Goal: Task Accomplishment & Management: Manage account settings

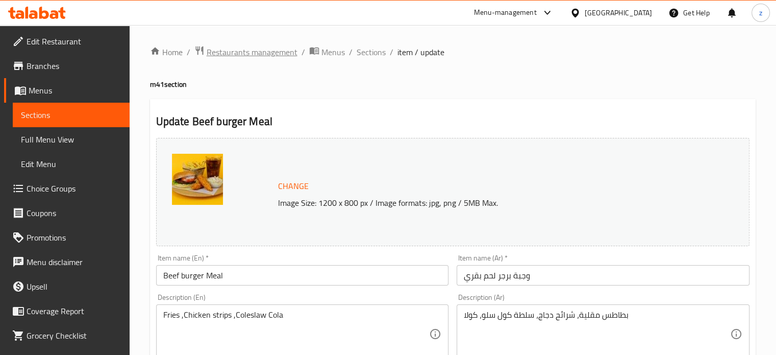
click at [288, 53] on span "Restaurants management" at bounding box center [252, 52] width 91 height 12
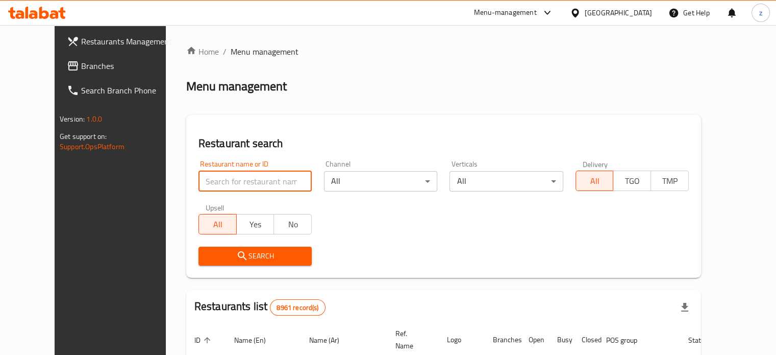
click at [221, 181] on input "search" at bounding box center [254, 181] width 113 height 20
drag, startPoint x: 218, startPoint y: 183, endPoint x: 167, endPoint y: 188, distance: 51.2
click at [198, 189] on input "bu" at bounding box center [254, 181] width 113 height 20
type input "Bake and Take"
click at [254, 253] on span "Search" at bounding box center [255, 255] width 97 height 13
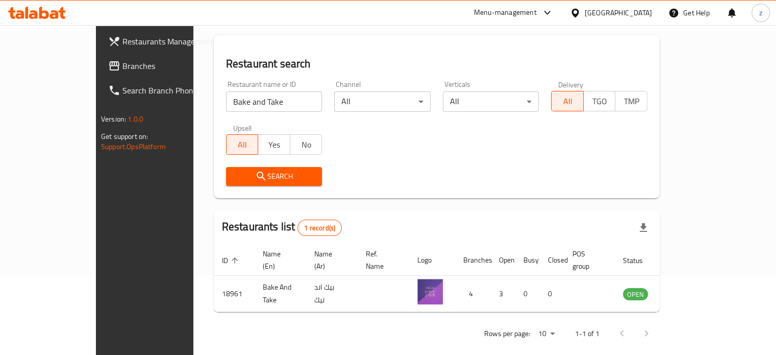
scroll to position [80, 0]
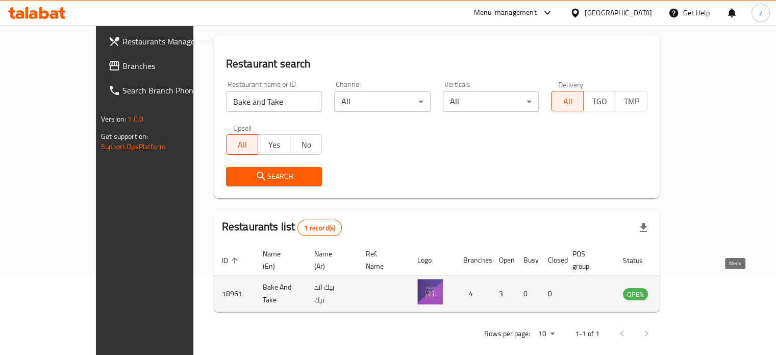
click at [689, 287] on icon "enhanced table" at bounding box center [682, 293] width 12 height 12
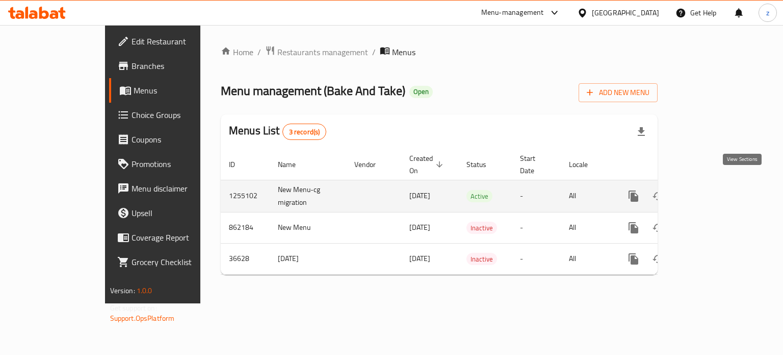
click at [712, 191] on icon "enhanced table" at bounding box center [707, 195] width 9 height 9
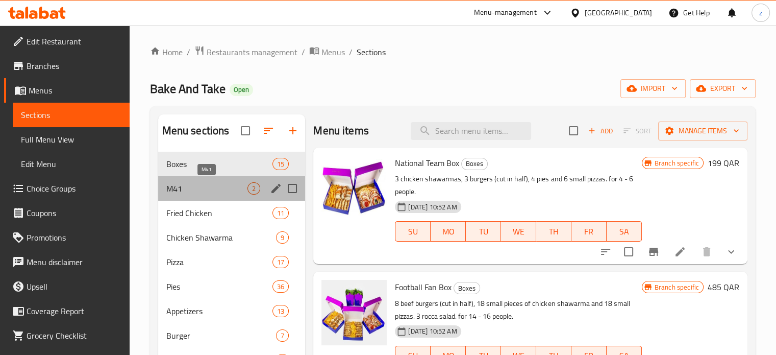
click at [184, 189] on span "M41" at bounding box center [207, 188] width 82 height 12
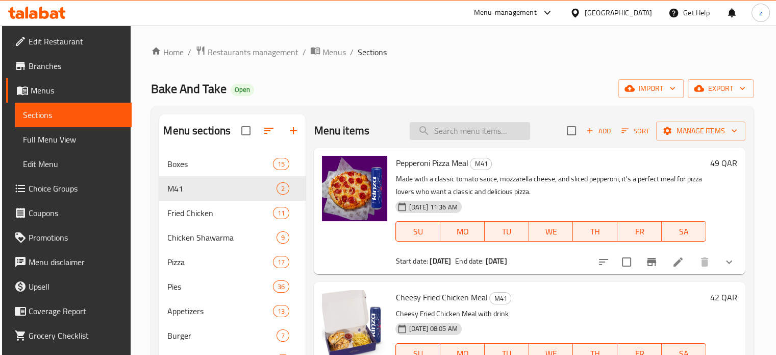
click at [453, 130] on input "search" at bounding box center [470, 131] width 120 height 18
paste input "chicken shawarma box"
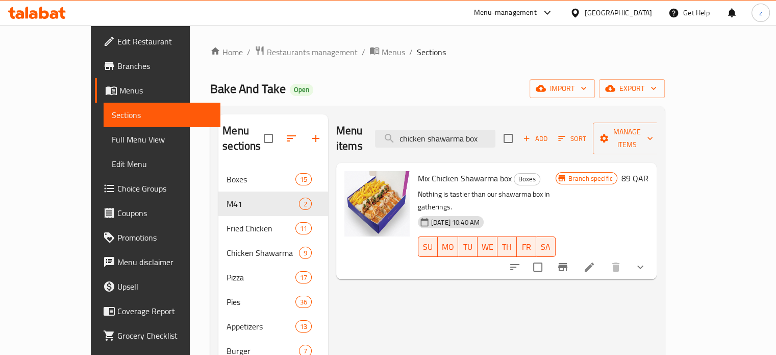
drag, startPoint x: 523, startPoint y: 124, endPoint x: 390, endPoint y: 128, distance: 132.7
click at [390, 128] on div "Menu items chicken shawarma box Add Sort Manage items" at bounding box center [496, 138] width 320 height 48
type input "chicken shawarma box"
click at [267, 56] on span "Restaurants management" at bounding box center [312, 52] width 91 height 12
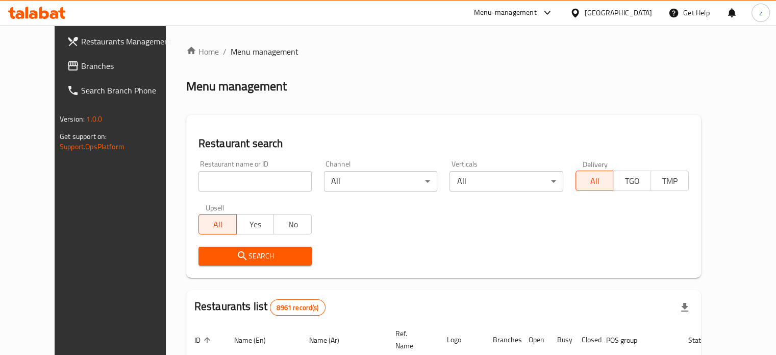
click at [198, 181] on input "search" at bounding box center [254, 181] width 113 height 20
type input "Bake and Take"
click button "Search" at bounding box center [254, 255] width 113 height 19
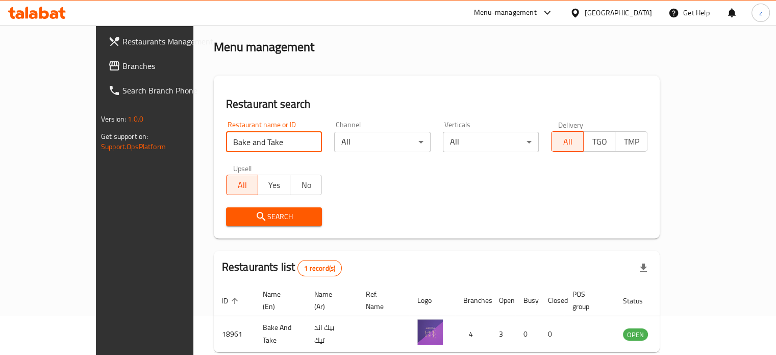
scroll to position [80, 0]
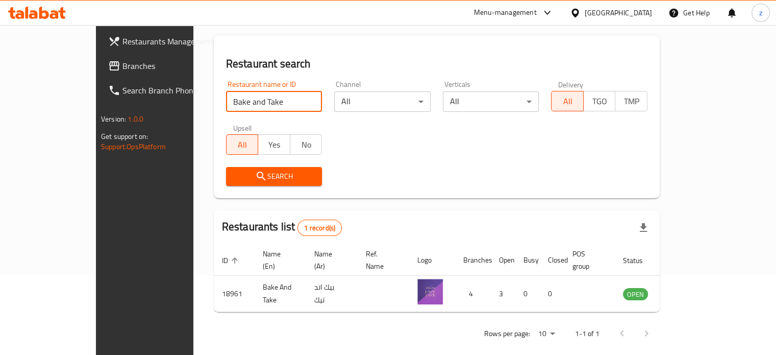
click at [695, 287] on link "enhanced table" at bounding box center [685, 293] width 19 height 12
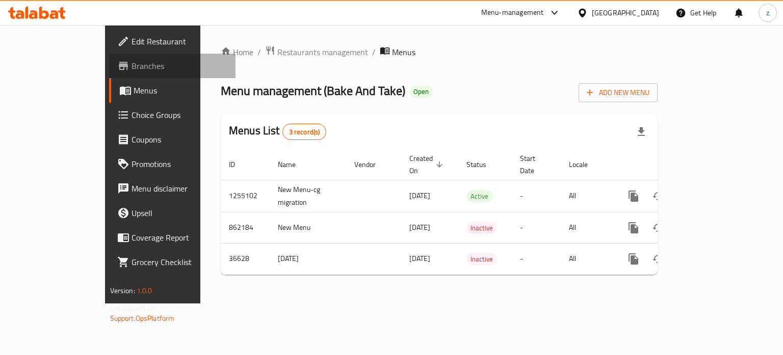
click at [132, 60] on span "Branches" at bounding box center [180, 66] width 96 height 12
